Goal: Information Seeking & Learning: Learn about a topic

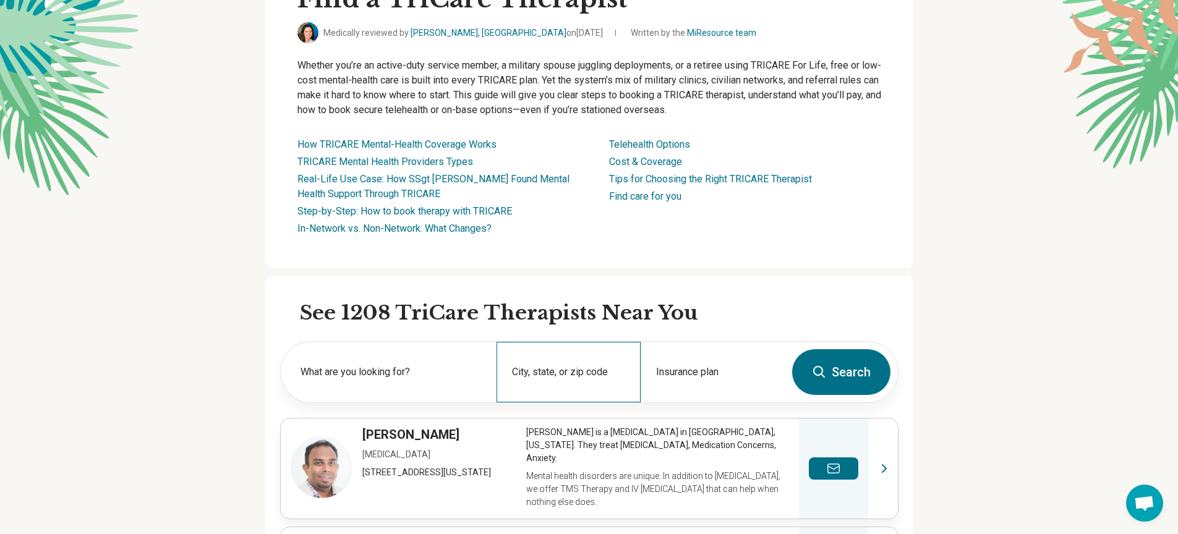
scroll to position [186, 0]
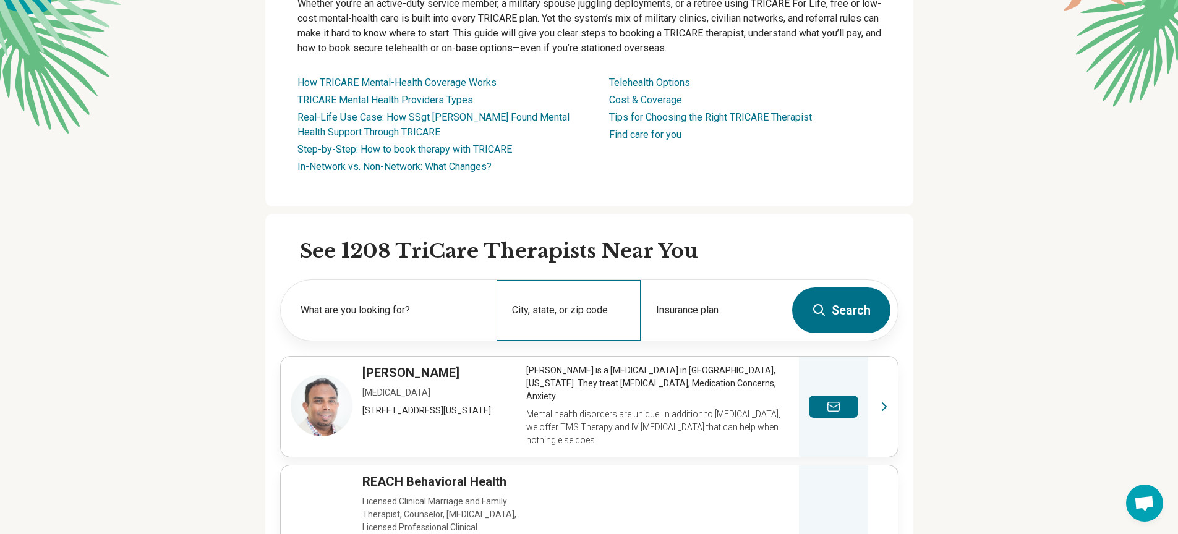
click at [577, 309] on div "City, state, or zip code" at bounding box center [569, 310] width 144 height 61
type input "*****"
click at [849, 310] on button "Search" at bounding box center [841, 311] width 98 height 46
click at [533, 315] on input "City, state, or zip code" at bounding box center [569, 318] width 114 height 15
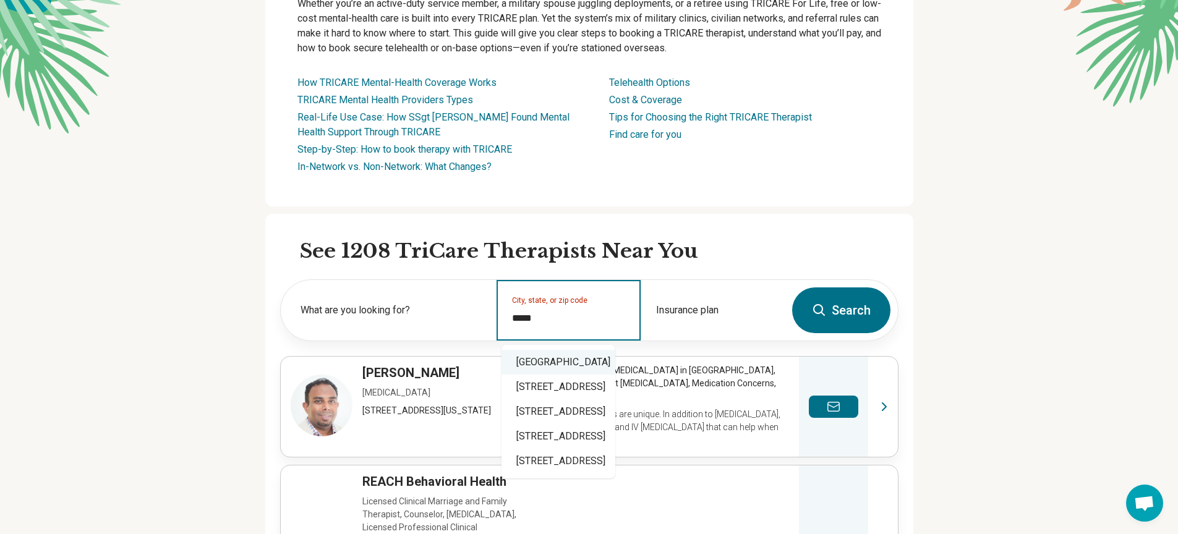
click at [602, 362] on div "[GEOGRAPHIC_DATA]" at bounding box center [559, 362] width 114 height 25
type input "**********"
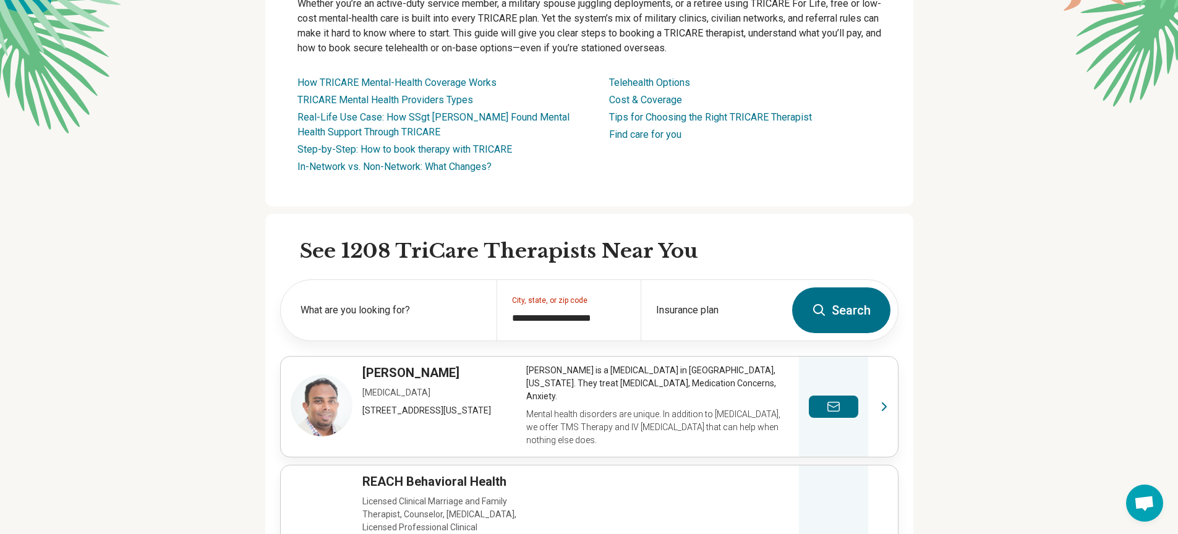
click at [846, 315] on button "Search" at bounding box center [841, 311] width 98 height 46
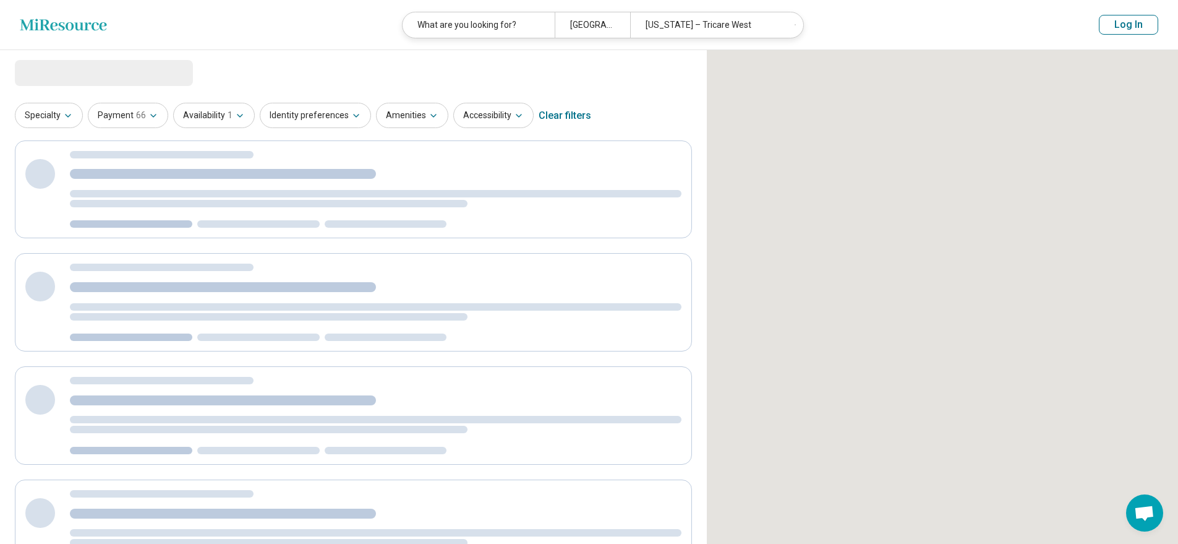
select select "***"
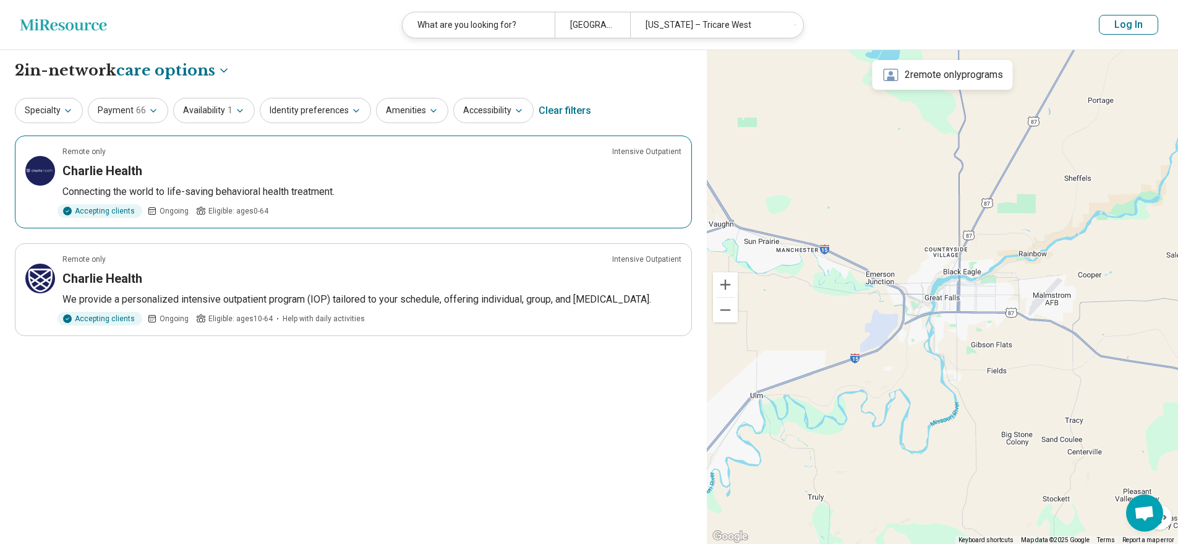
click at [385, 185] on p "Connecting the world to life-saving behavioral health treatment." at bounding box center [371, 191] width 619 height 15
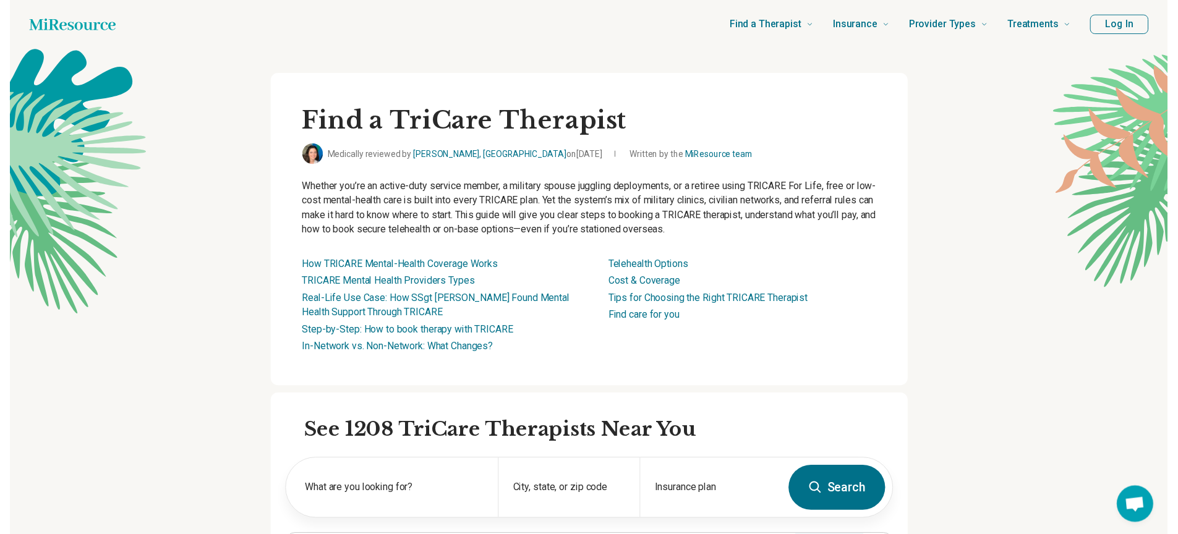
scroll to position [3159, 0]
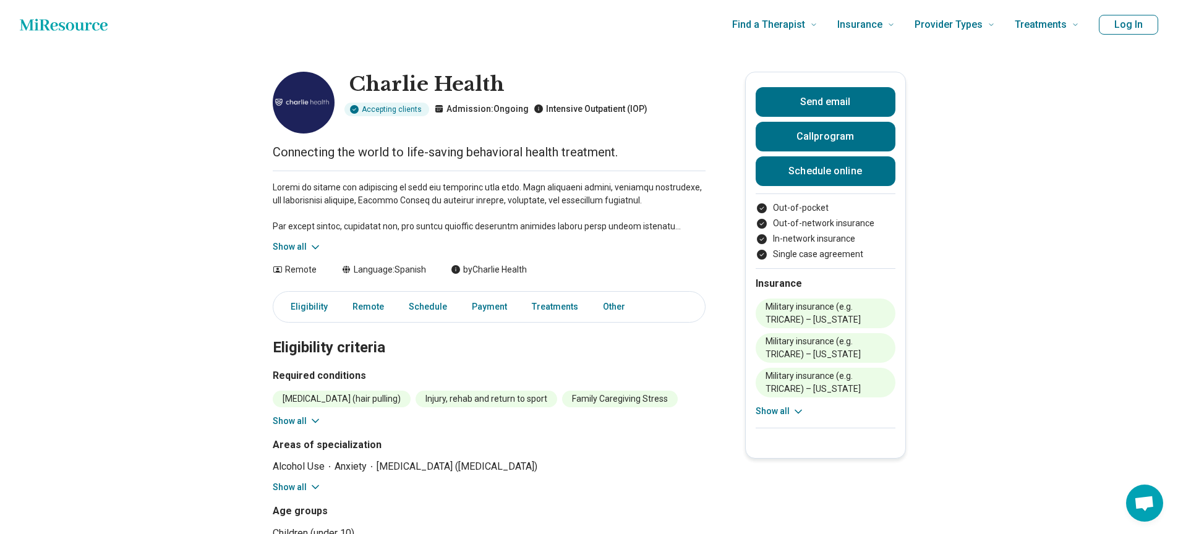
click at [316, 244] on icon at bounding box center [315, 247] width 12 height 12
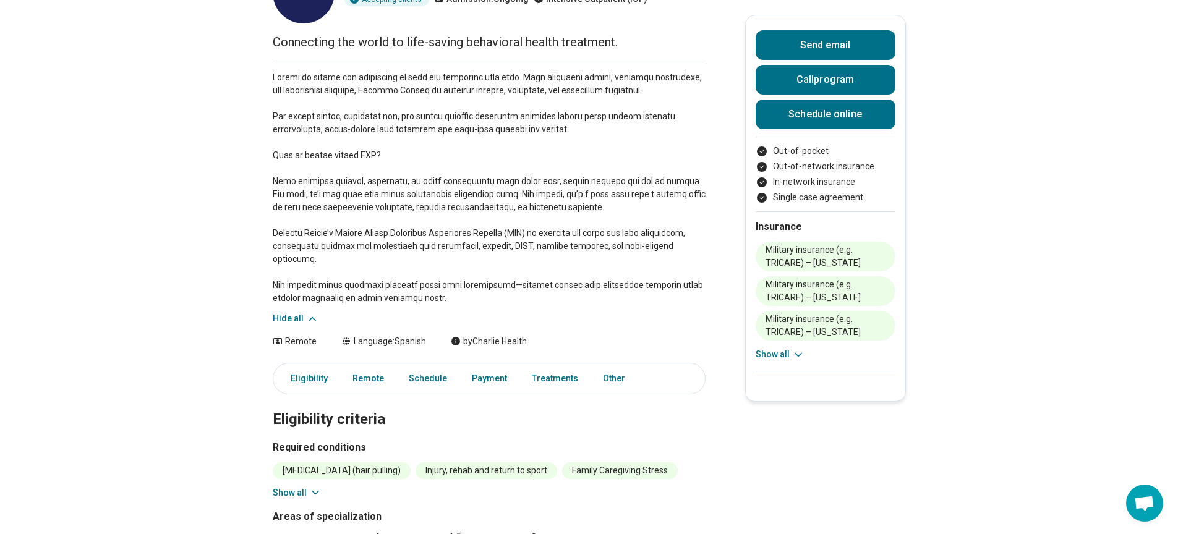
scroll to position [247, 0]
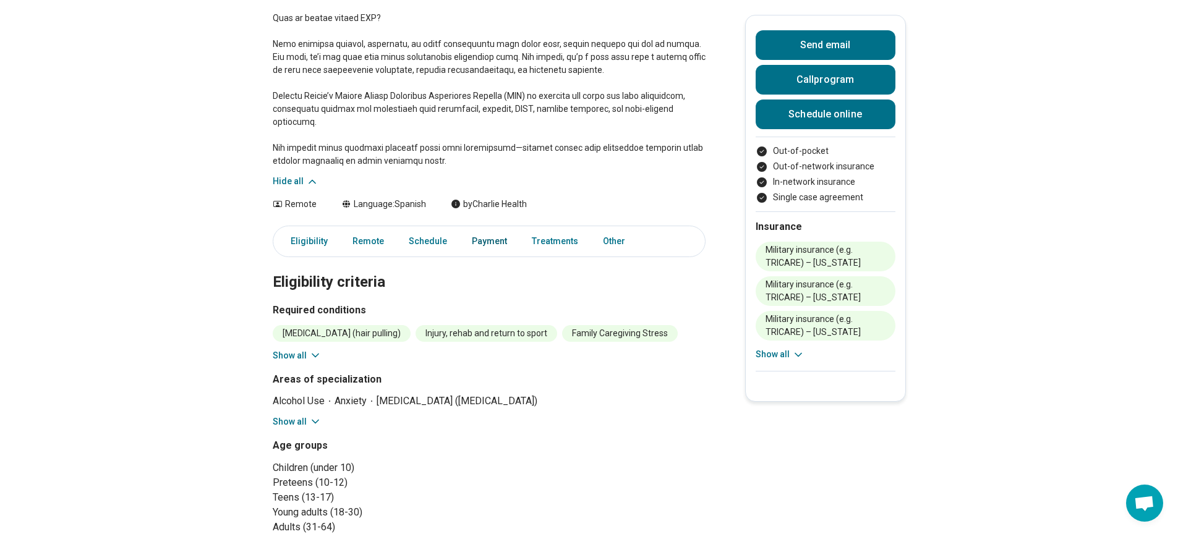
click at [472, 229] on link "Payment" at bounding box center [489, 241] width 50 height 25
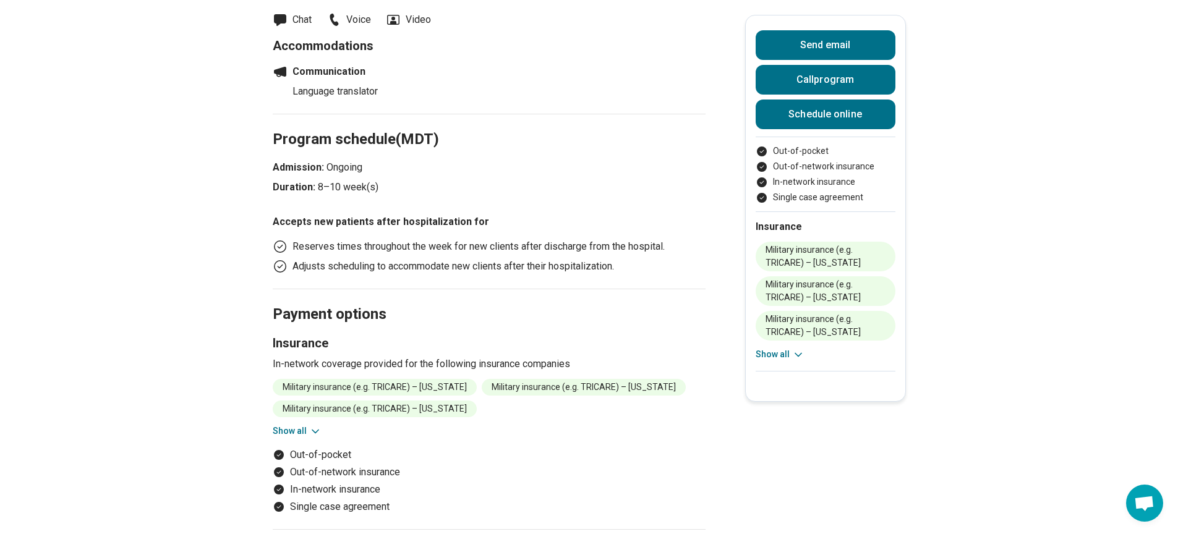
scroll to position [1286, 0]
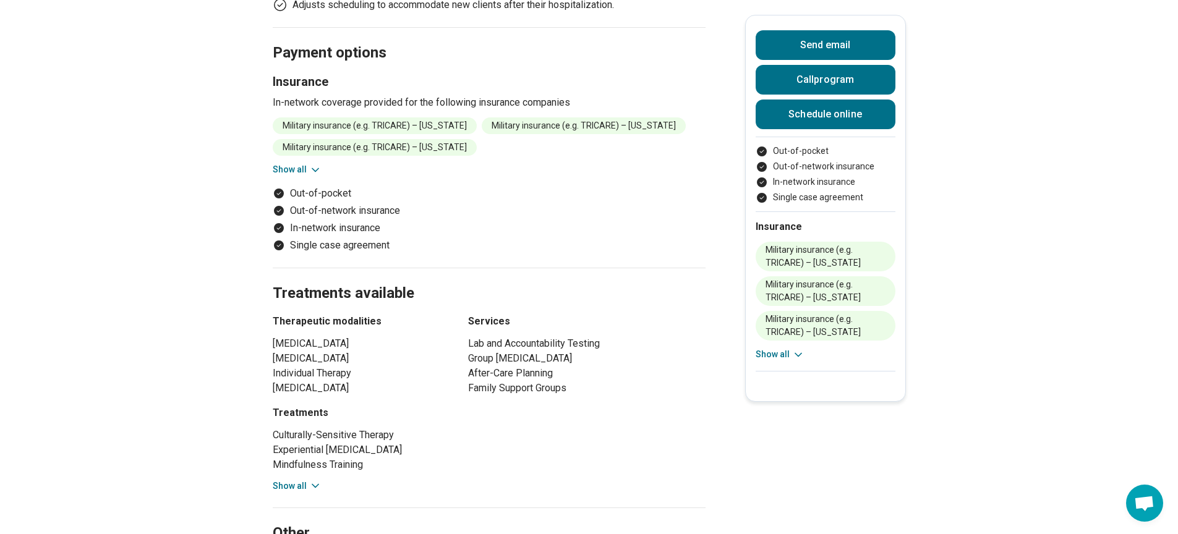
click at [313, 164] on icon at bounding box center [315, 170] width 12 height 12
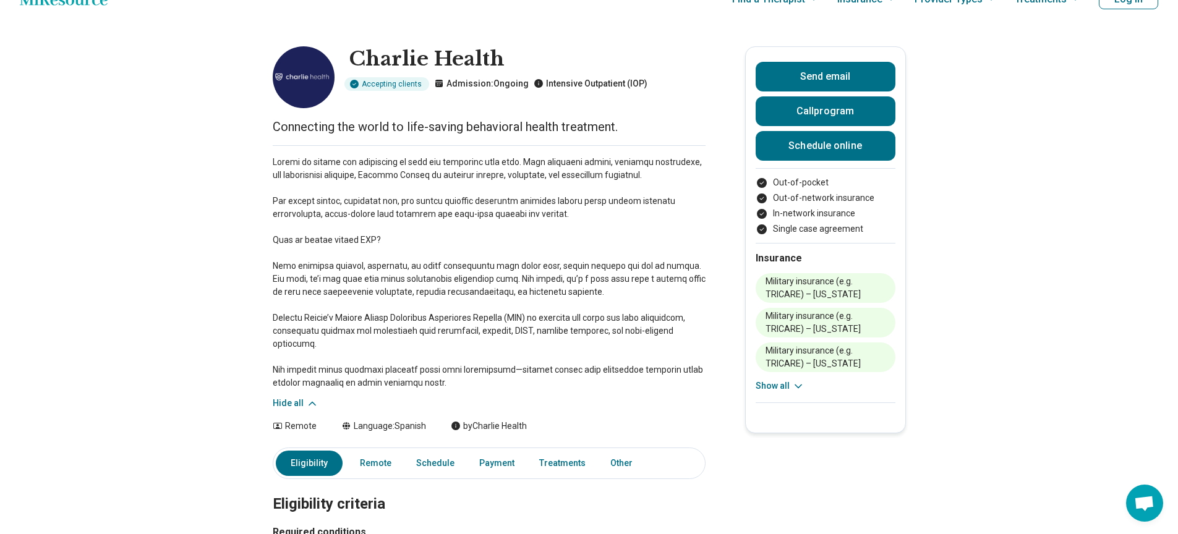
scroll to position [309, 0]
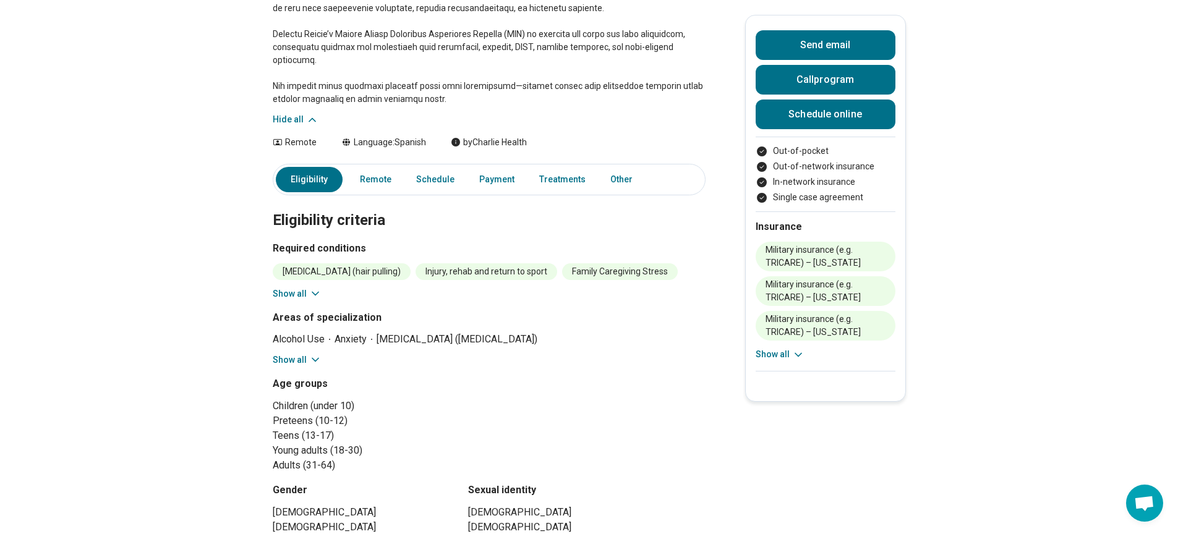
click at [316, 354] on icon at bounding box center [315, 360] width 12 height 12
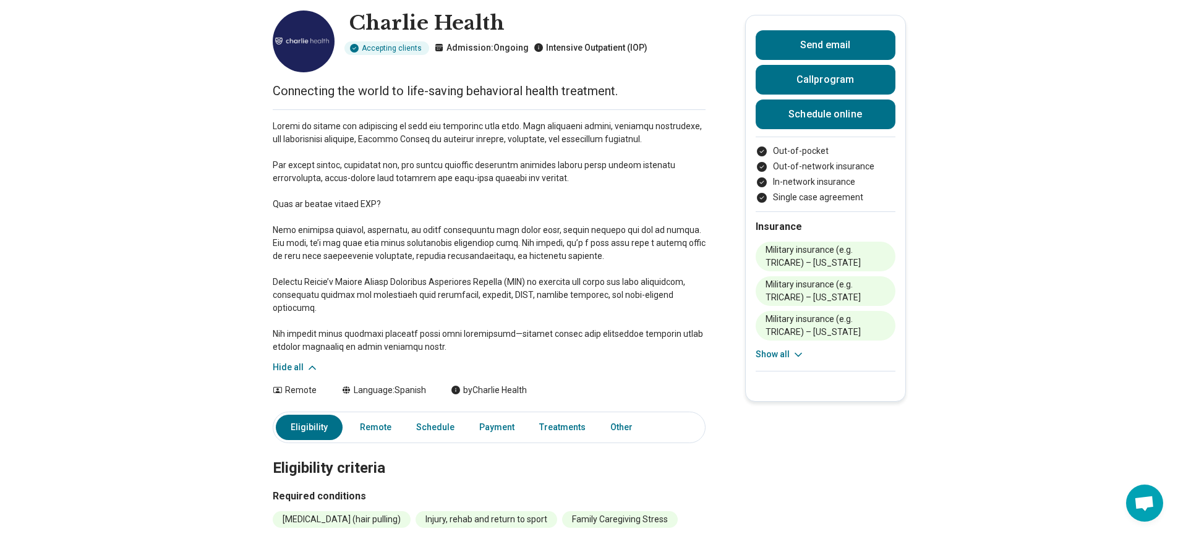
scroll to position [0, 0]
